Goal: Information Seeking & Learning: Compare options

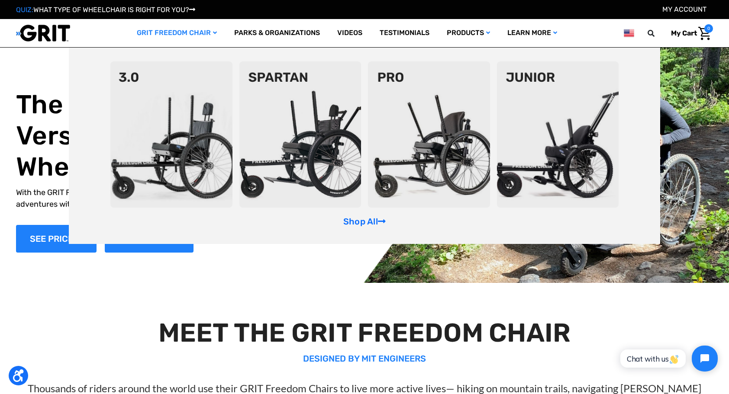
click at [173, 42] on link "GRIT Freedom Chair" at bounding box center [176, 33] width 97 height 28
click at [364, 219] on link "Shop All" at bounding box center [364, 221] width 42 height 10
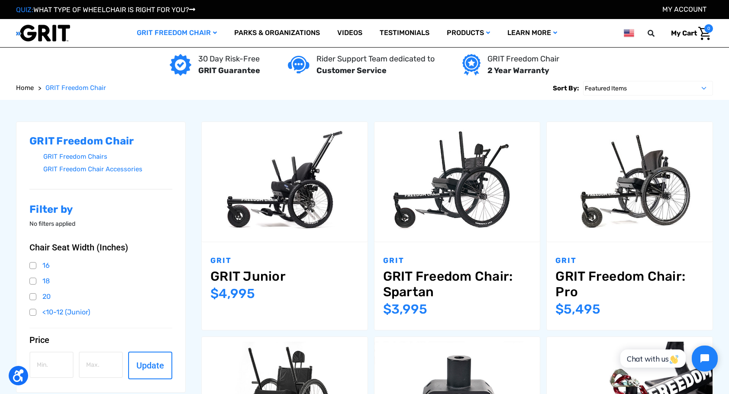
scroll to position [87, 0]
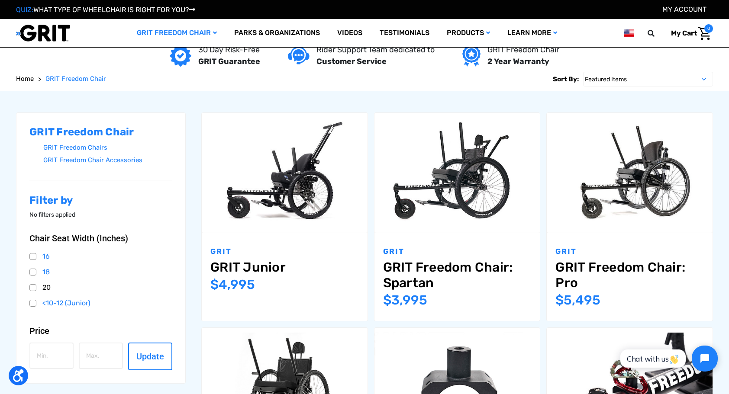
click at [34, 288] on link "20" at bounding box center [100, 287] width 143 height 13
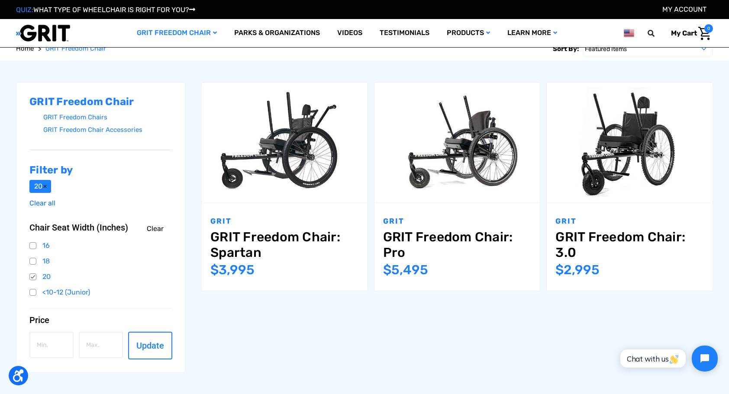
scroll to position [87, 0]
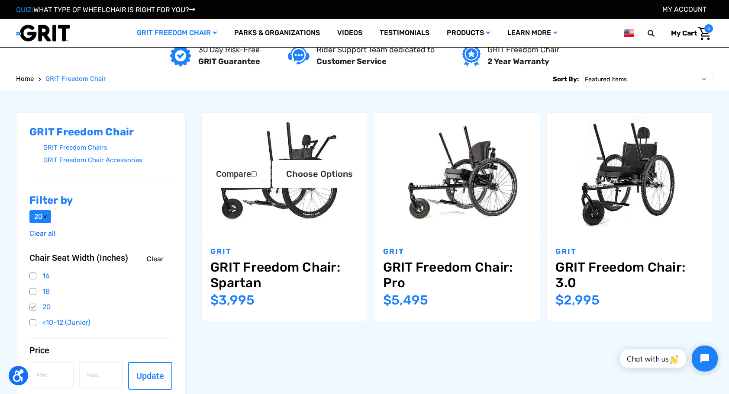
click at [278, 265] on link "GRIT Freedom Chair: Spartan" at bounding box center [284, 275] width 149 height 31
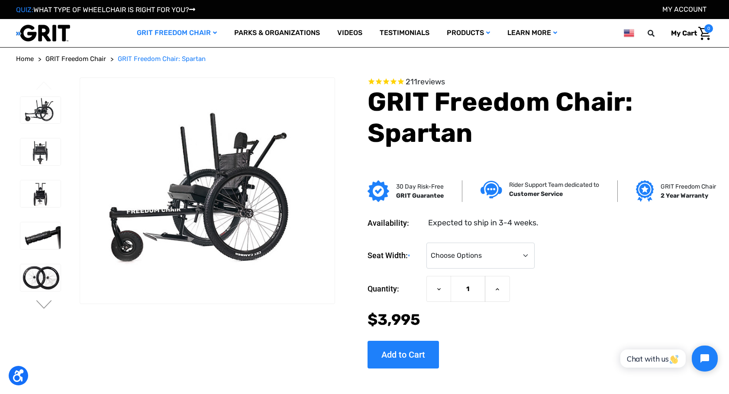
click at [473, 232] on section "Availability: Expected to ship in 3-4 weeks. Seat Width: * Choose Options 16" 1…" at bounding box center [527, 286] width 378 height 164
click at [465, 246] on select "Choose Options 16" 18" 20"" at bounding box center [480, 256] width 108 height 26
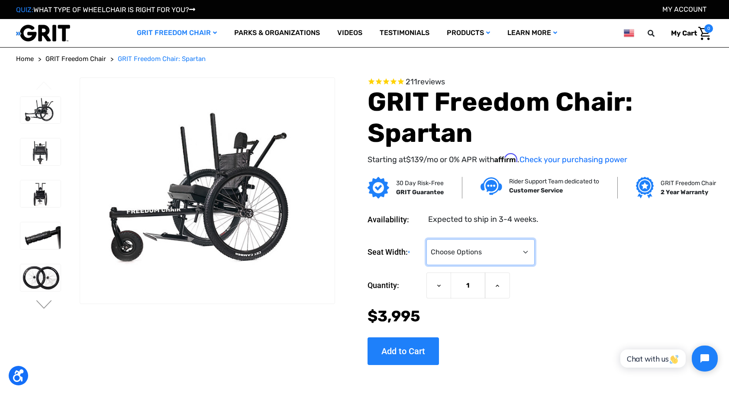
select select "326"
click at [426, 239] on select "Choose Options 16" 18" 20"" at bounding box center [480, 252] width 108 height 26
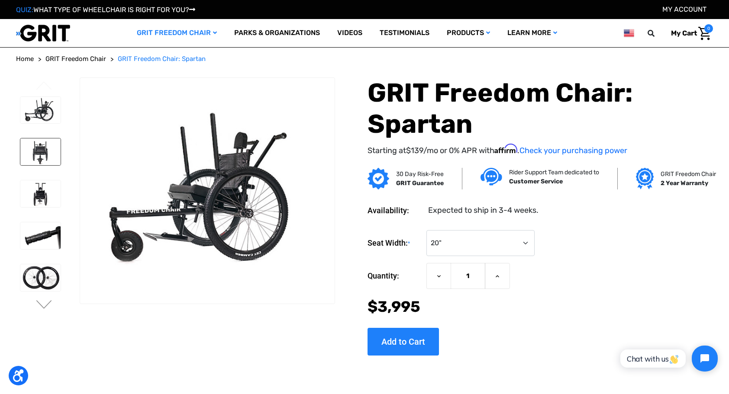
click at [40, 160] on img at bounding box center [40, 152] width 40 height 27
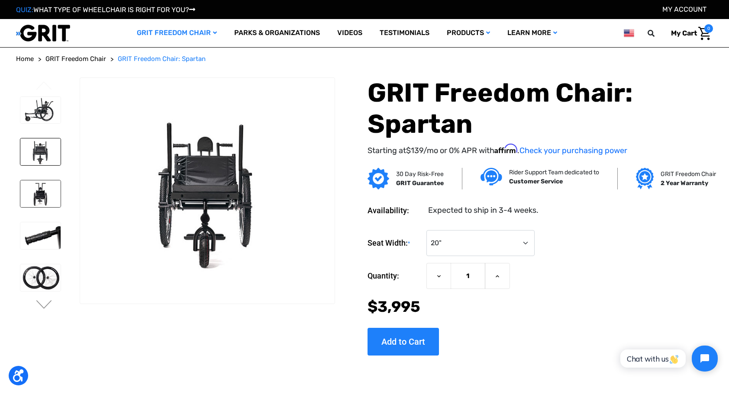
click at [41, 192] on img at bounding box center [40, 194] width 40 height 27
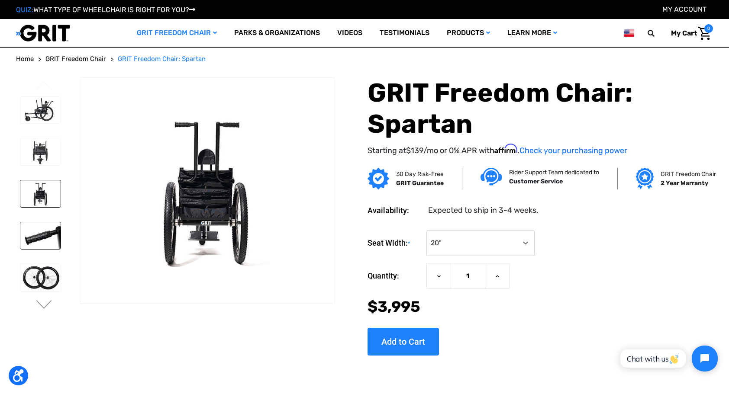
click at [46, 228] on img at bounding box center [40, 236] width 40 height 27
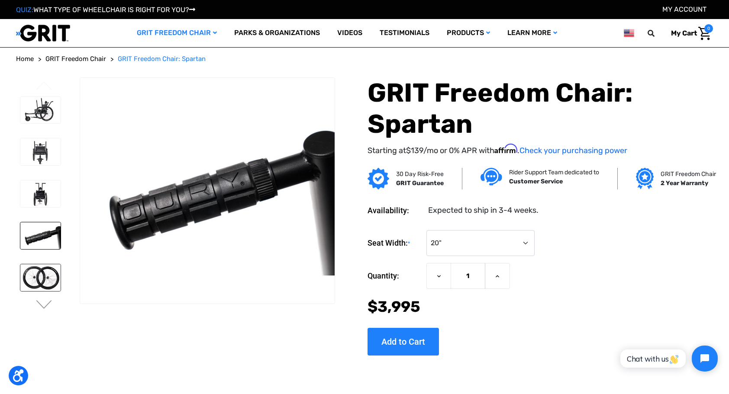
click at [46, 274] on img at bounding box center [40, 278] width 40 height 27
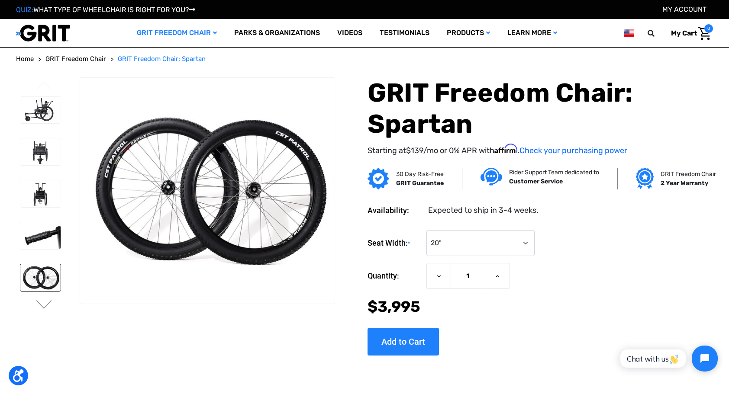
click at [64, 60] on span "GRIT Freedom Chair" at bounding box center [75, 59] width 61 height 8
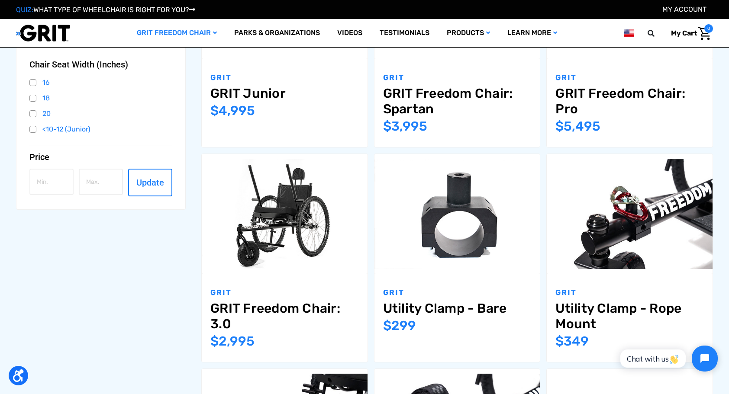
scroll to position [260, 0]
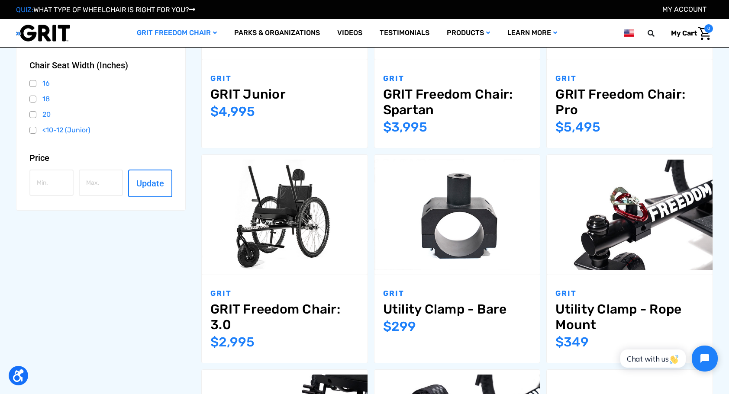
click at [265, 208] on label "Compare" at bounding box center [236, 216] width 68 height 28
click at [257, 213] on input "Compare" at bounding box center [254, 216] width 6 height 6
checkbox input "true"
click at [279, 192] on img "GRIT Freedom Chair: 3.0,$2,995.00\a" at bounding box center [285, 215] width 166 height 110
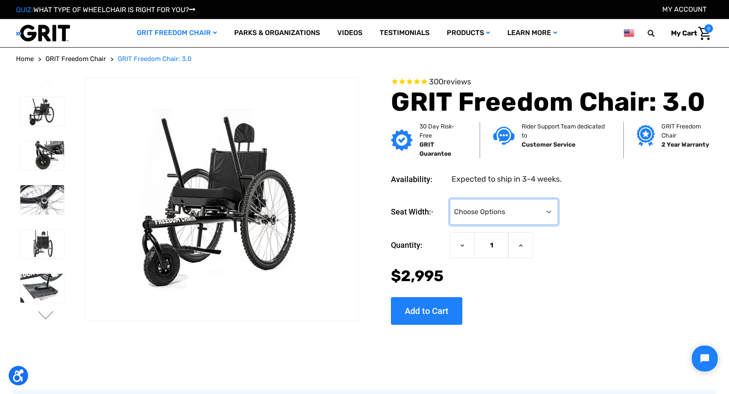
click at [502, 219] on select "Choose Options 16" 18" 20"" at bounding box center [504, 212] width 108 height 26
select select "326"
click at [450, 199] on select "Choose Options 16" 18" 20"" at bounding box center [504, 212] width 108 height 26
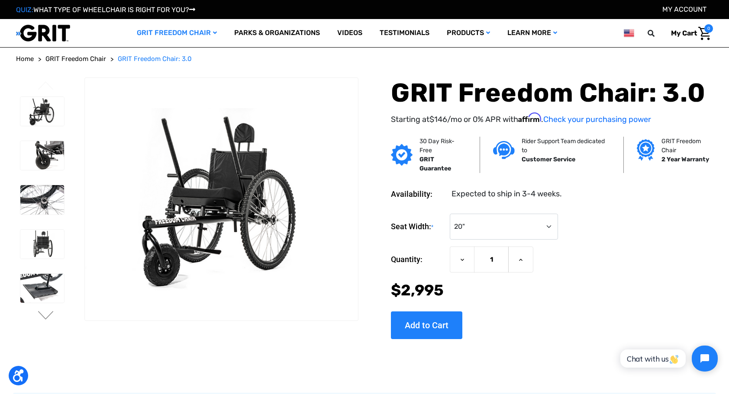
click at [647, 242] on form "Seat Width: * Choose Options 16" 18" 20" Current Stock: Quantity: Decrease Quan…" at bounding box center [552, 258] width 322 height 88
click at [511, 223] on select "Choose Options 16" 18" 20"" at bounding box center [504, 227] width 108 height 26
click at [646, 245] on form "Seat Width: * Choose Options 16" 18" 20" Current Stock: Quantity: Decrease Quan…" at bounding box center [552, 258] width 322 height 88
click at [40, 282] on img at bounding box center [42, 288] width 44 height 29
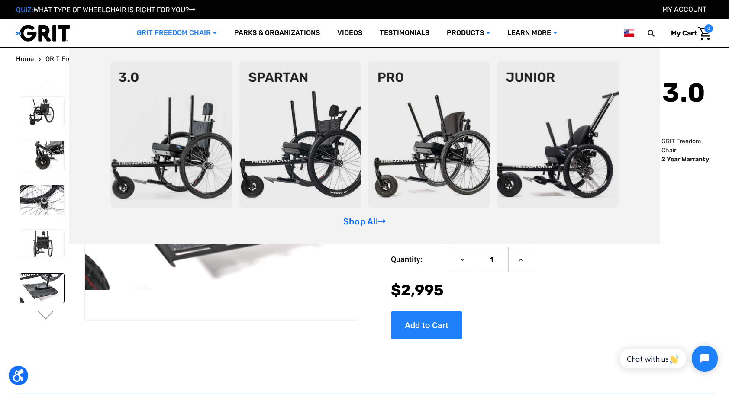
click at [178, 31] on link "GRIT Freedom Chair" at bounding box center [176, 33] width 97 height 28
click at [191, 26] on link "GRIT Freedom Chair" at bounding box center [176, 33] width 97 height 28
click at [155, 32] on link "GRIT Freedom Chair" at bounding box center [176, 33] width 97 height 28
click at [168, 103] on img at bounding box center [171, 134] width 122 height 146
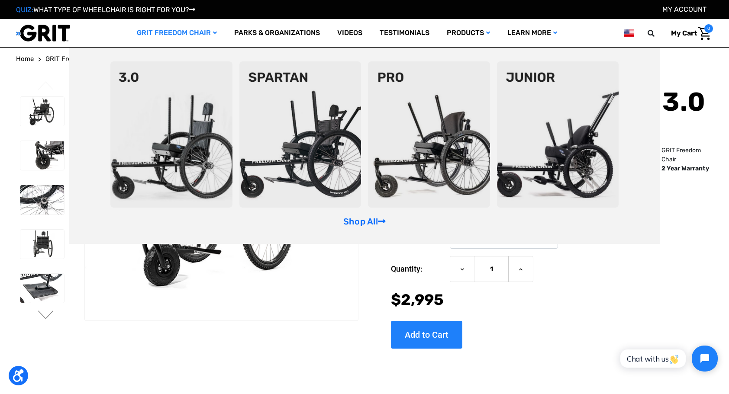
click at [169, 32] on link "GRIT Freedom Chair" at bounding box center [176, 33] width 97 height 28
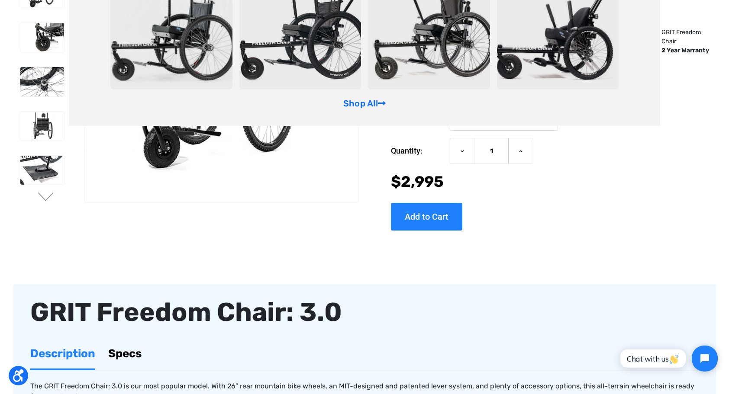
scroll to position [130, 0]
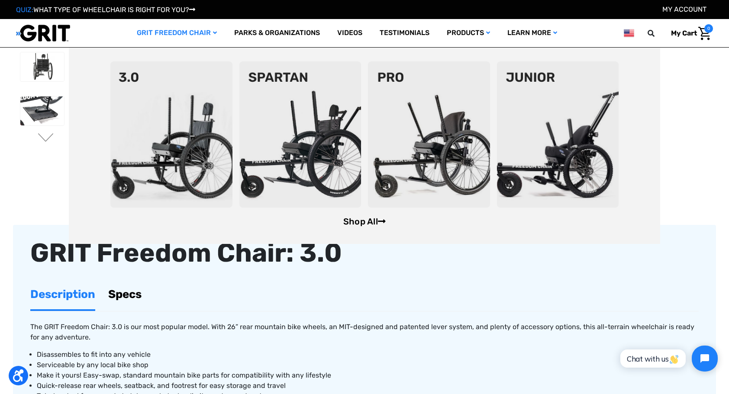
click at [355, 221] on link "Shop All" at bounding box center [364, 221] width 42 height 10
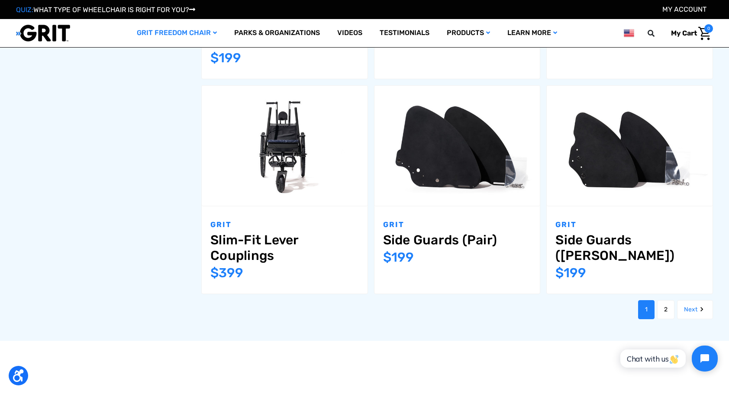
scroll to position [996, 0]
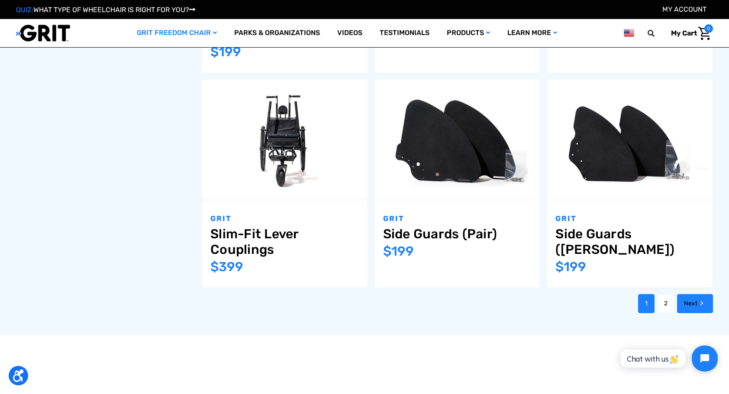
click at [692, 294] on link "Next" at bounding box center [695, 303] width 36 height 19
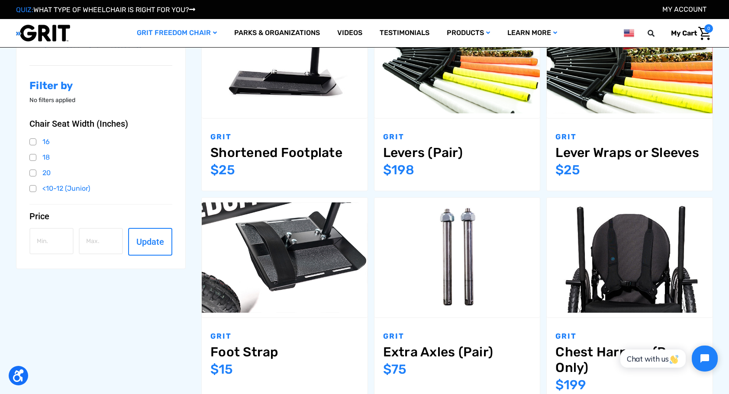
scroll to position [173, 0]
